Goal: Transaction & Acquisition: Purchase product/service

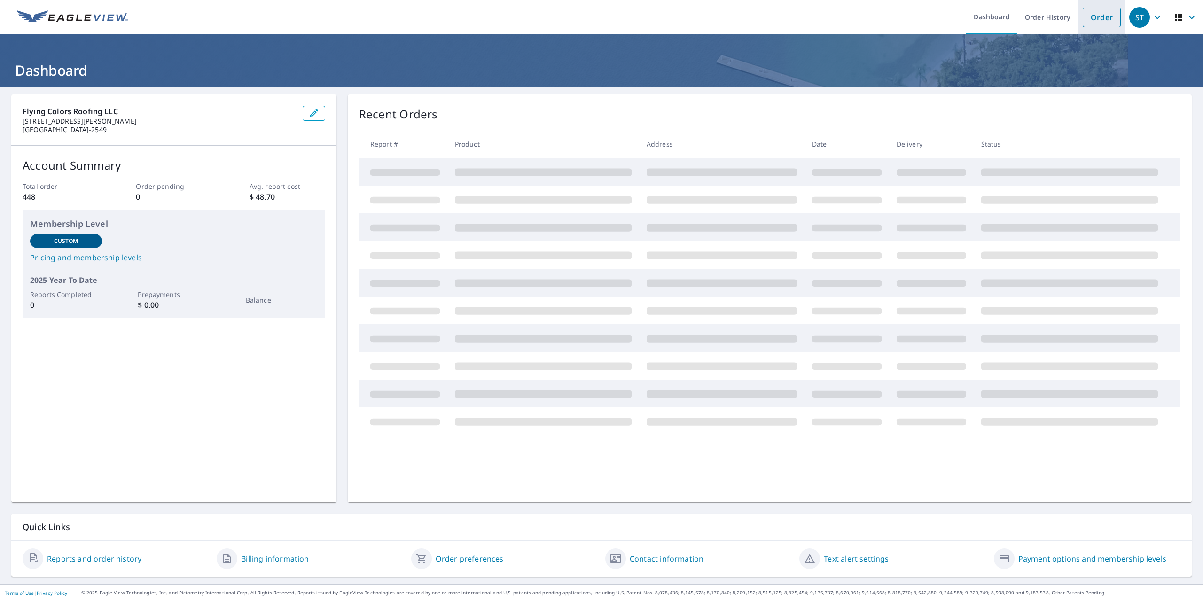
click at [1091, 21] on link "Order" at bounding box center [1102, 18] width 38 height 20
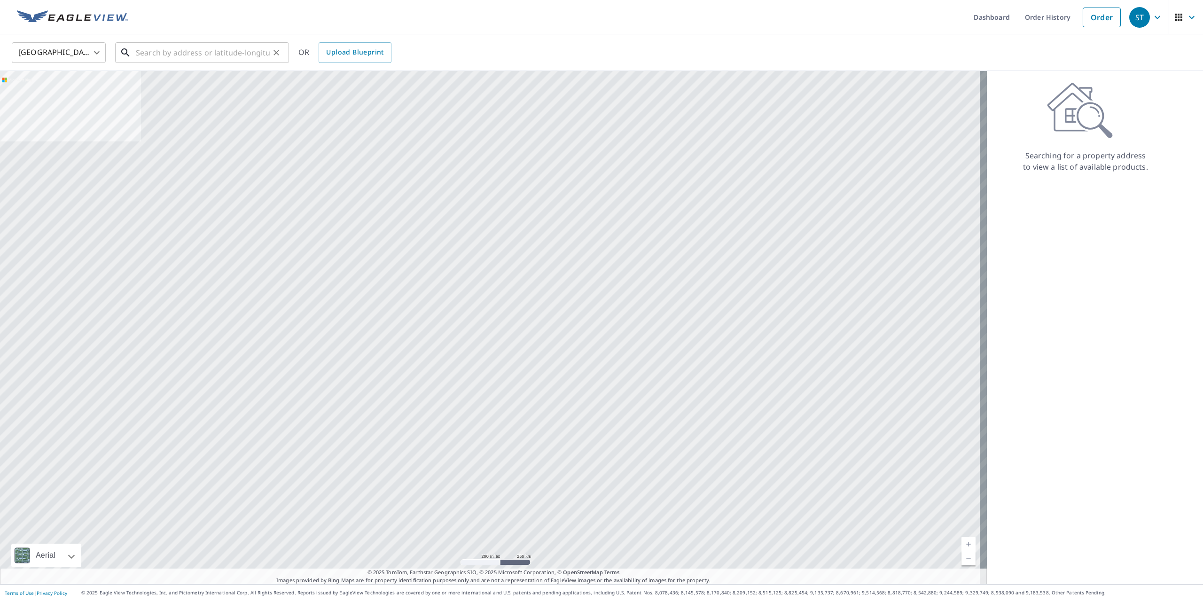
click at [193, 57] on input "text" at bounding box center [203, 52] width 134 height 26
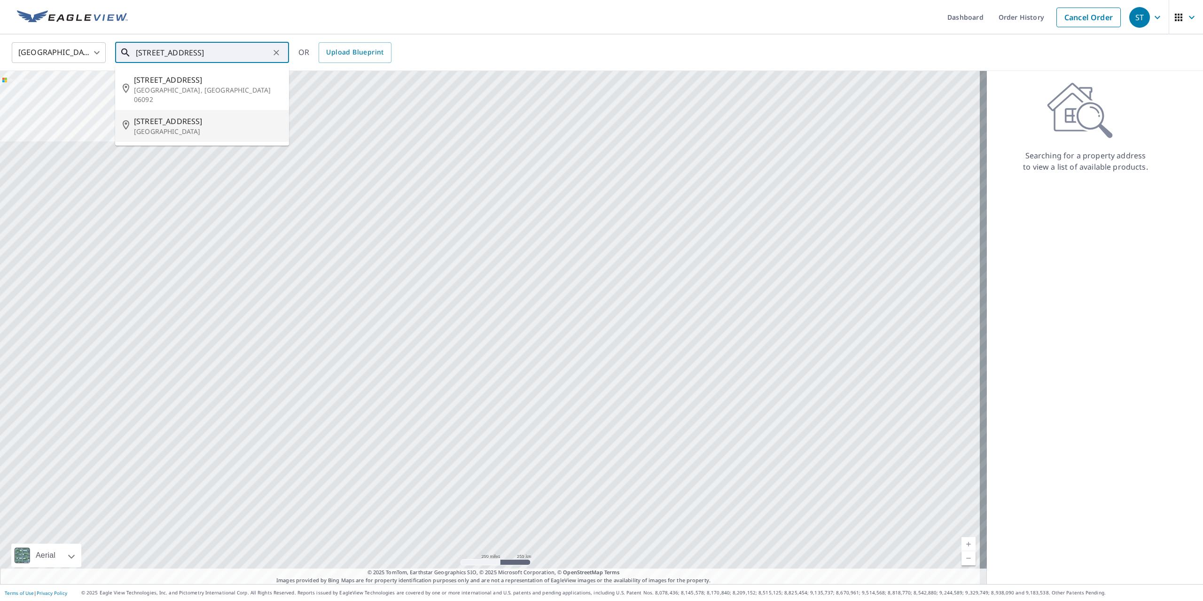
click at [160, 117] on span "[STREET_ADDRESS]" at bounding box center [208, 121] width 148 height 11
type input "[STREET_ADDRESS]"
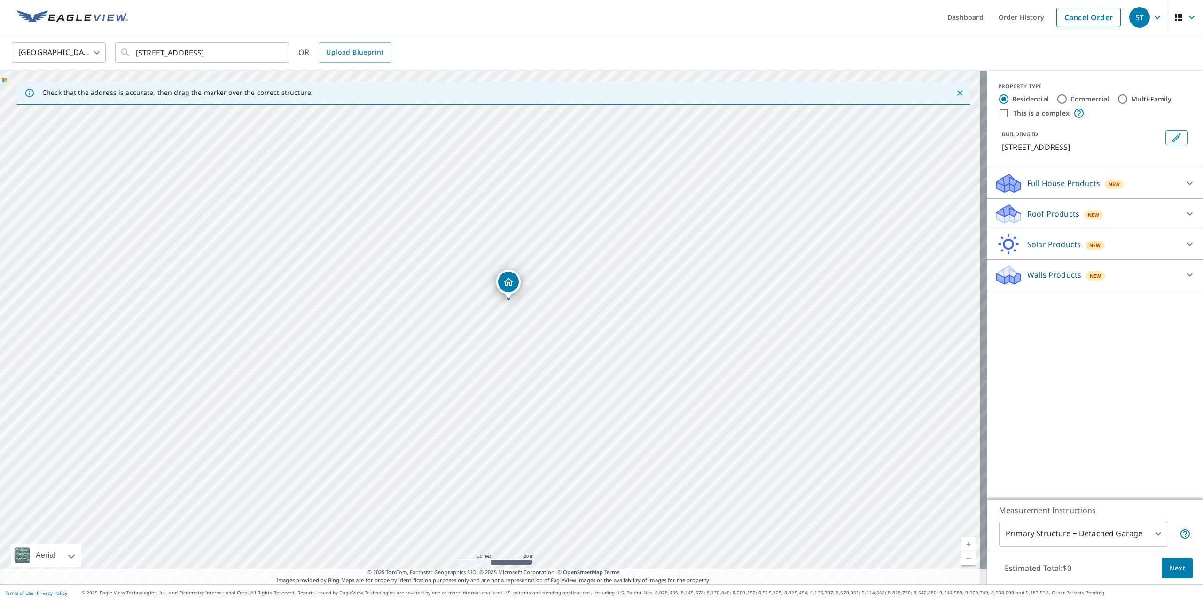
drag, startPoint x: 286, startPoint y: 411, endPoint x: 304, endPoint y: 384, distance: 32.8
click at [304, 384] on div "[STREET_ADDRESS]" at bounding box center [493, 327] width 987 height 513
click at [1037, 213] on p "Roof Products" at bounding box center [1053, 213] width 52 height 11
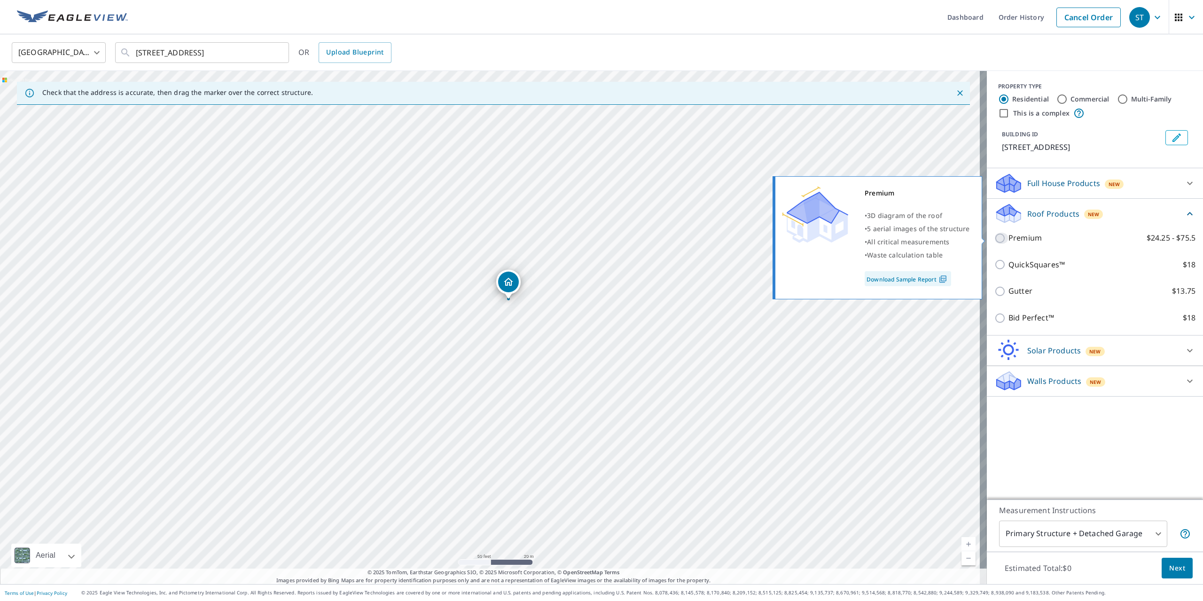
drag, startPoint x: 996, startPoint y: 238, endPoint x: 1007, endPoint y: 253, distance: 18.4
click at [996, 238] on input "Premium $24.25 - $75.5" at bounding box center [1001, 238] width 14 height 11
checkbox input "true"
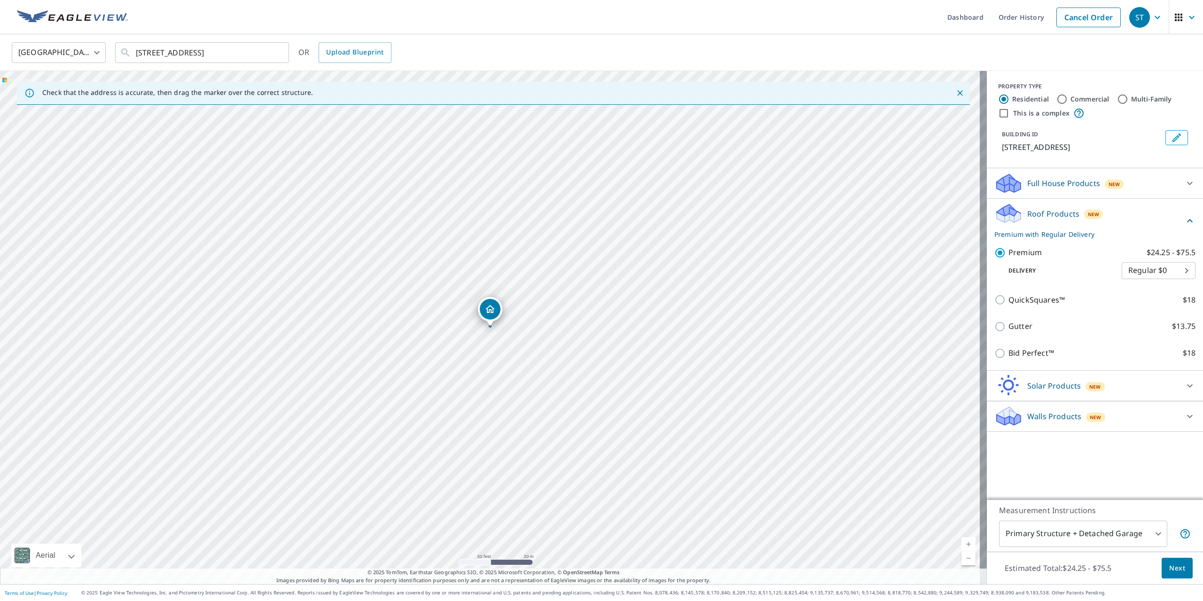
click at [1174, 565] on span "Next" at bounding box center [1177, 568] width 16 height 12
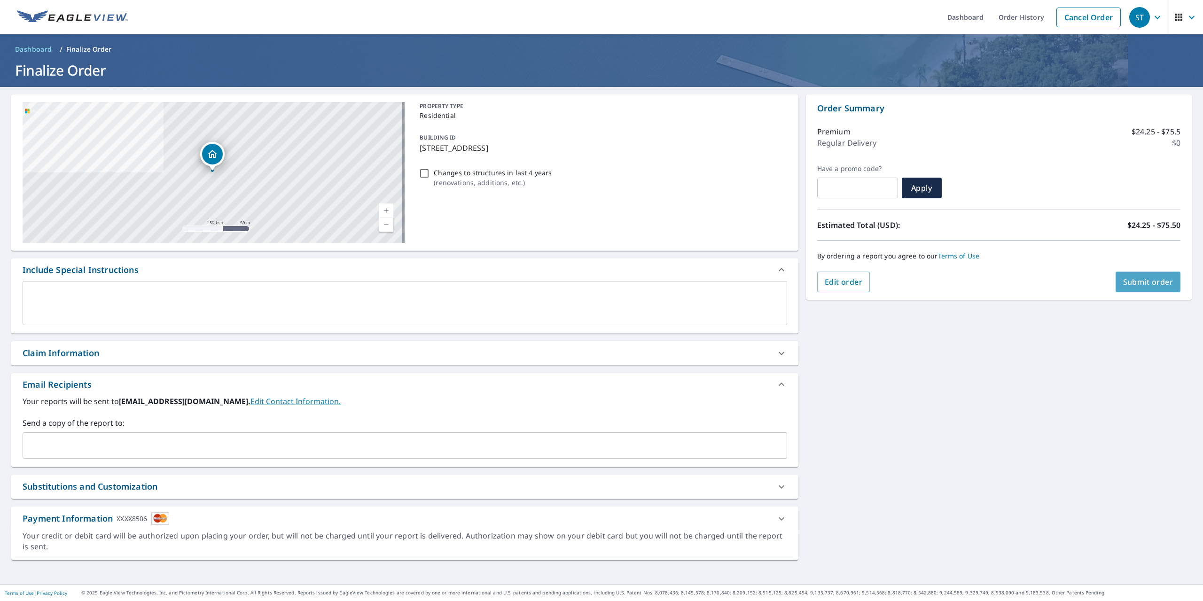
click at [1137, 281] on span "Submit order" at bounding box center [1148, 282] width 50 height 10
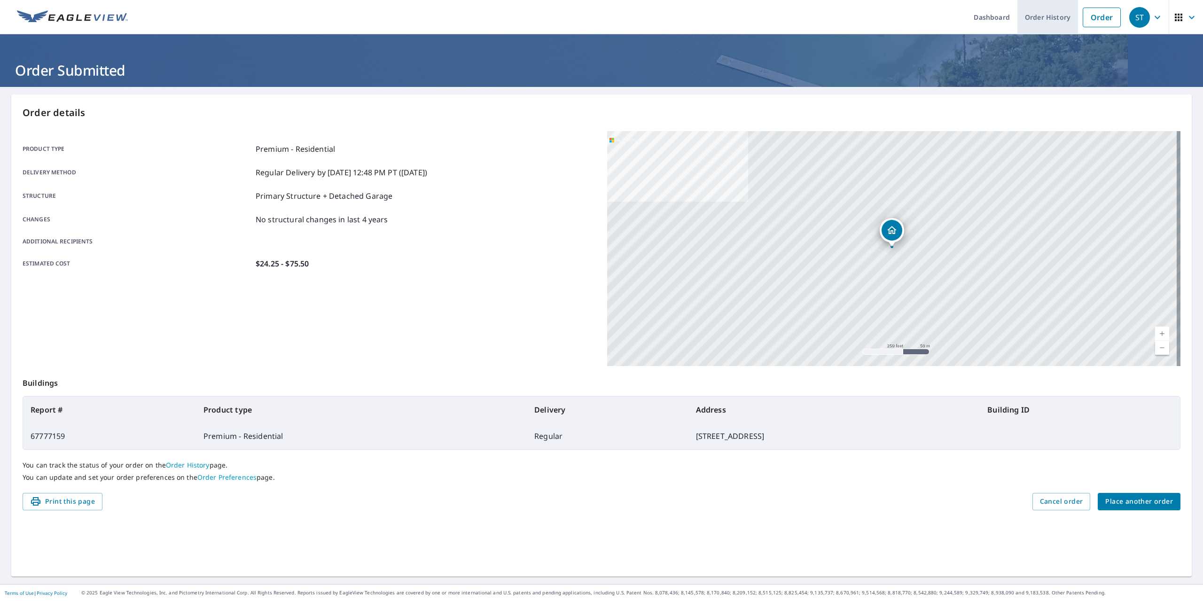
click at [1058, 22] on link "Order History" at bounding box center [1047, 17] width 61 height 34
